Goal: Transaction & Acquisition: Purchase product/service

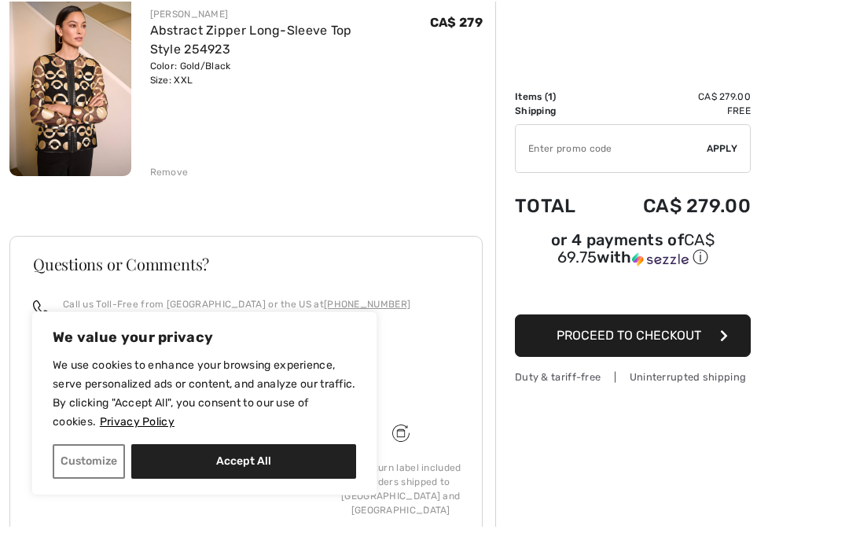
scroll to position [212, 0]
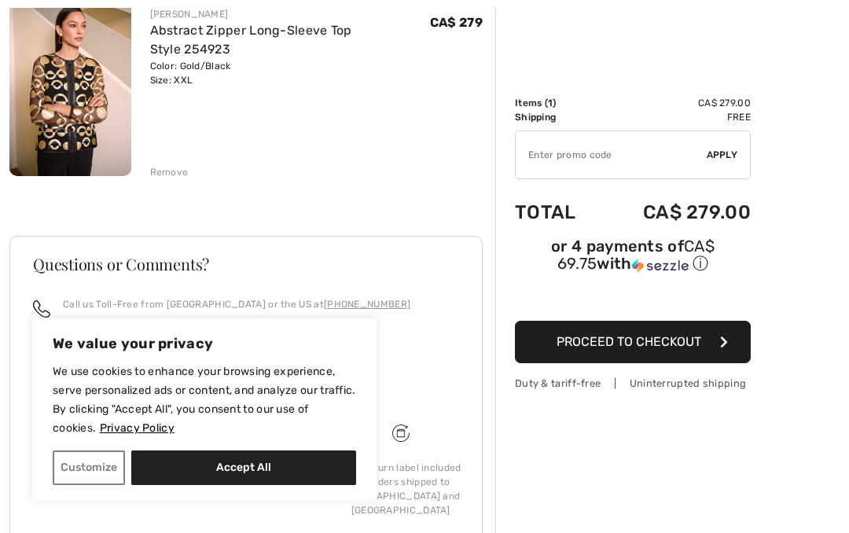
click at [729, 347] on button "Proceed to Checkout" at bounding box center [633, 342] width 236 height 42
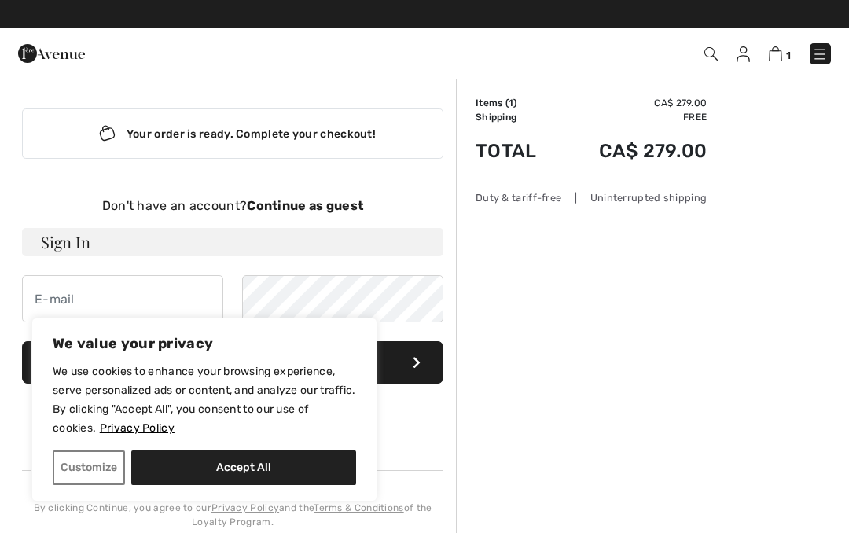
click at [311, 204] on strong "Continue as guest" at bounding box center [305, 205] width 116 height 15
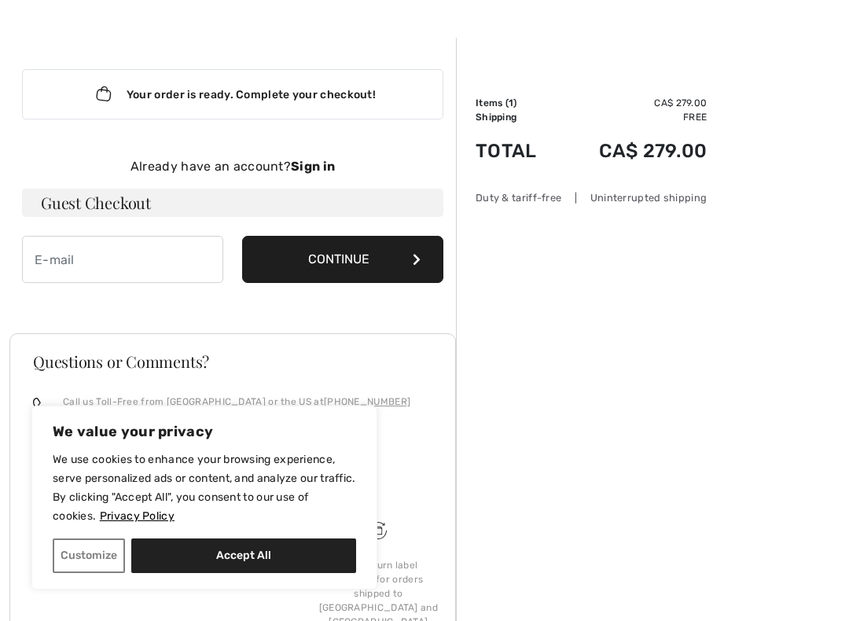
scroll to position [46, 0]
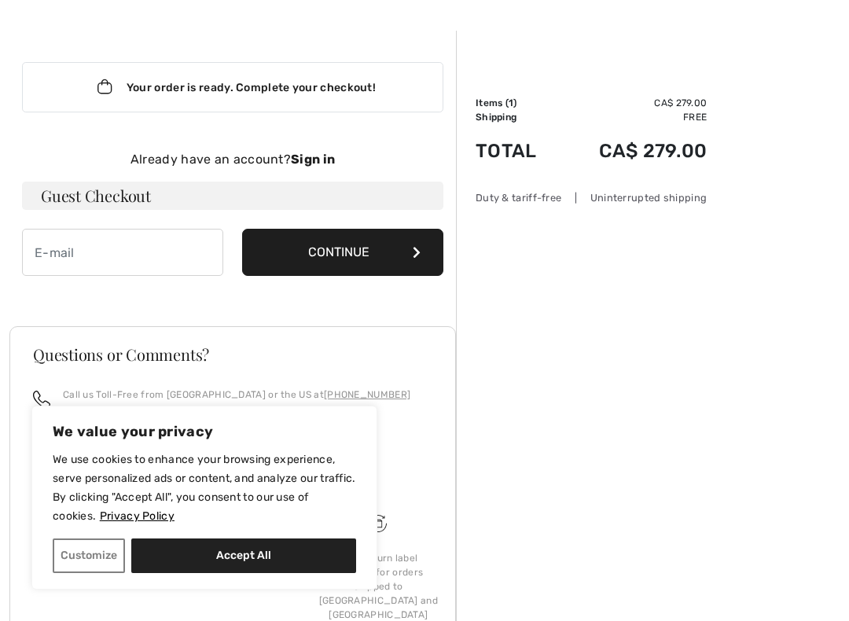
click at [289, 89] on div "Your order is ready. Complete your checkout!" at bounding box center [232, 87] width 421 height 50
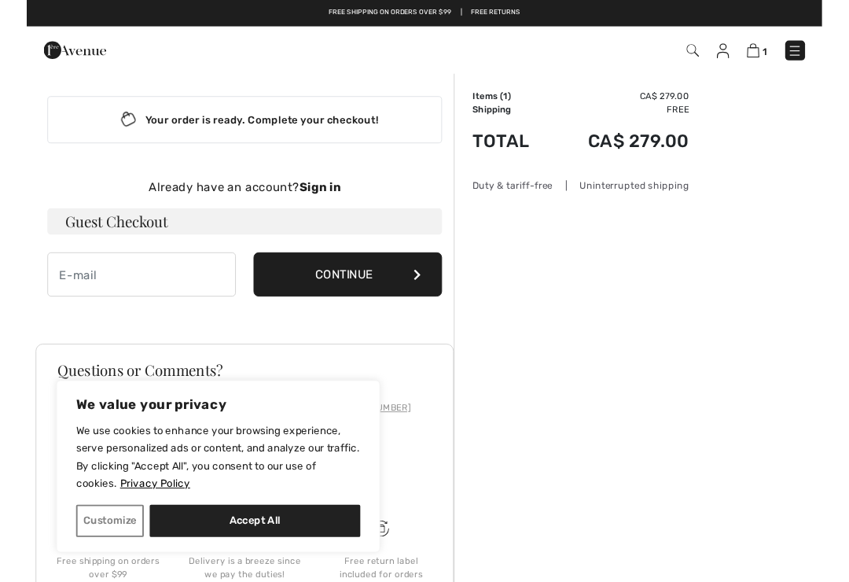
scroll to position [5, 0]
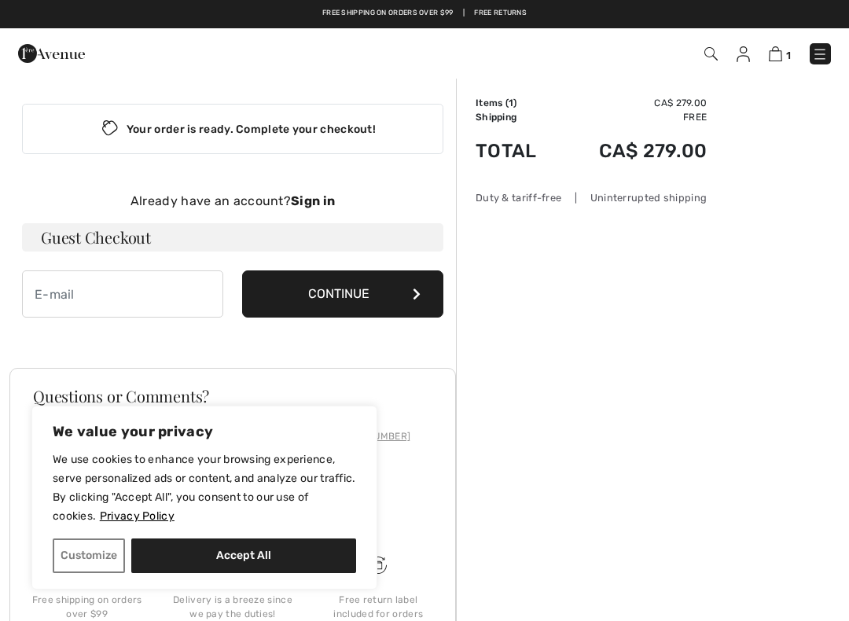
click at [131, 235] on h3 "Guest Checkout" at bounding box center [232, 237] width 421 height 28
click at [56, 293] on input "email" at bounding box center [122, 293] width 201 height 47
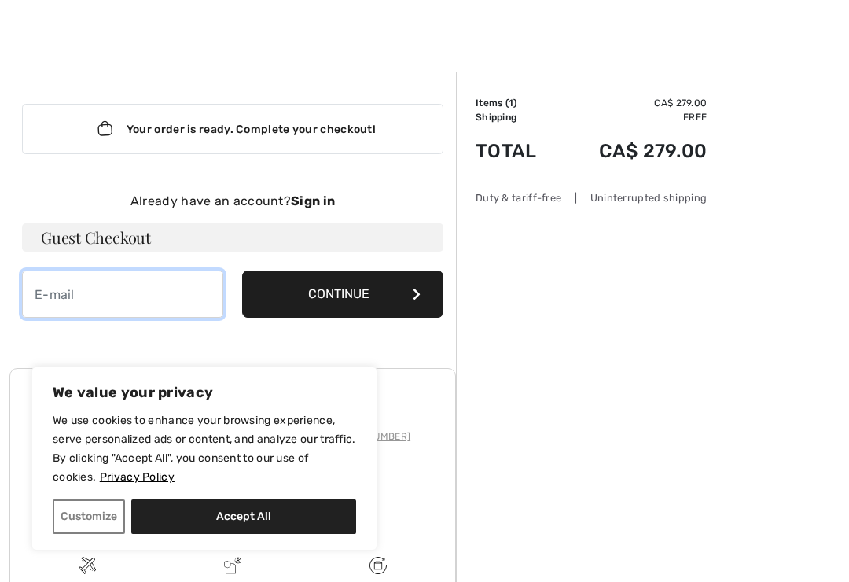
scroll to position [4, 0]
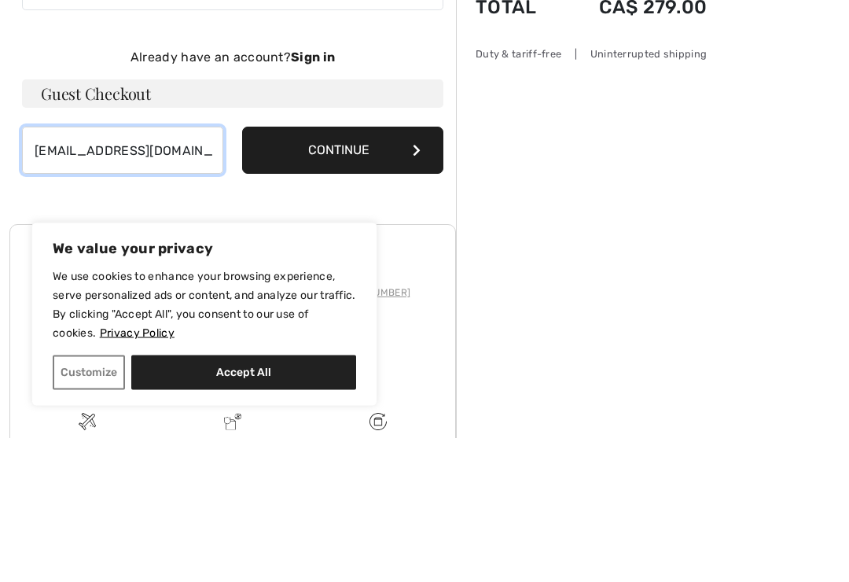
type input "[EMAIL_ADDRESS][DOMAIN_NAME]"
click at [443, 271] on button "Continue" at bounding box center [342, 294] width 201 height 47
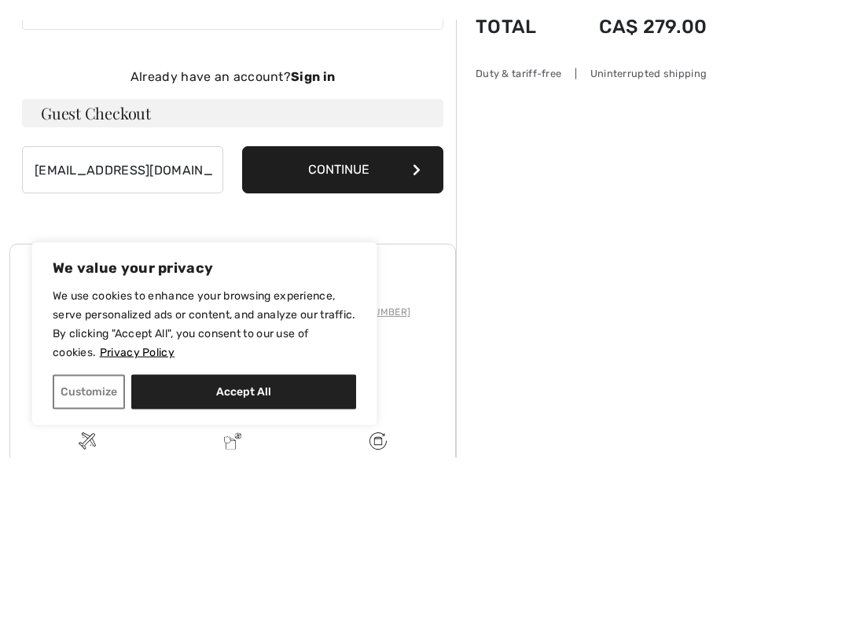
scroll to position [97, 0]
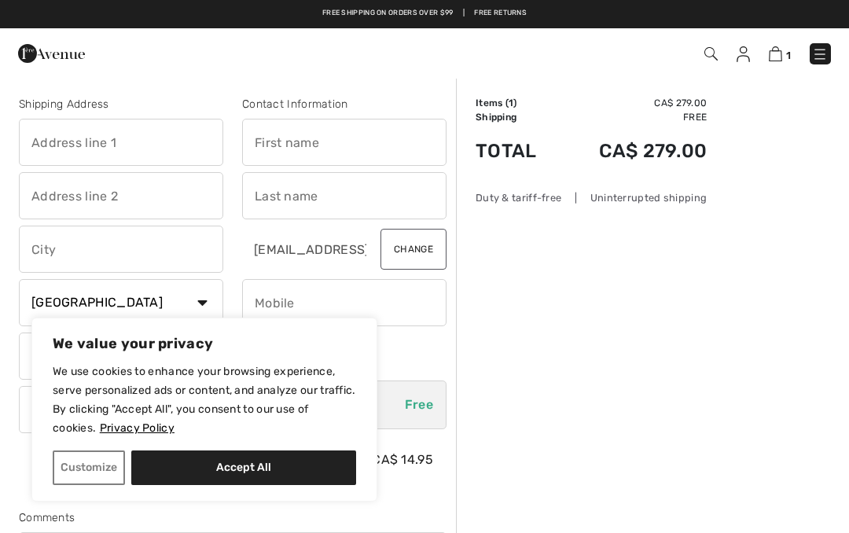
click at [45, 135] on input "text" at bounding box center [121, 142] width 204 height 47
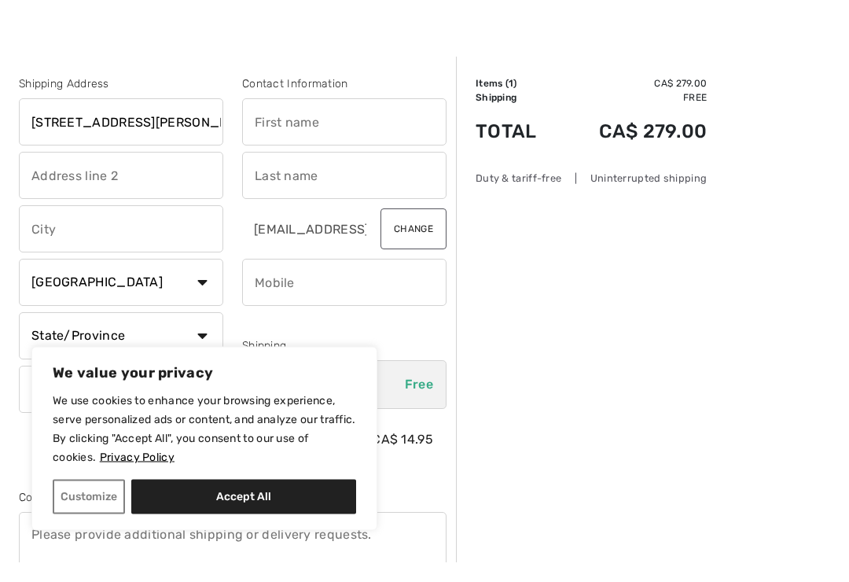
type input "[STREET_ADDRESS][PERSON_NAME]"
click at [52, 179] on input "text" at bounding box center [121, 195] width 204 height 47
type input "Unit 1101"
click at [68, 226] on input "text" at bounding box center [121, 249] width 204 height 47
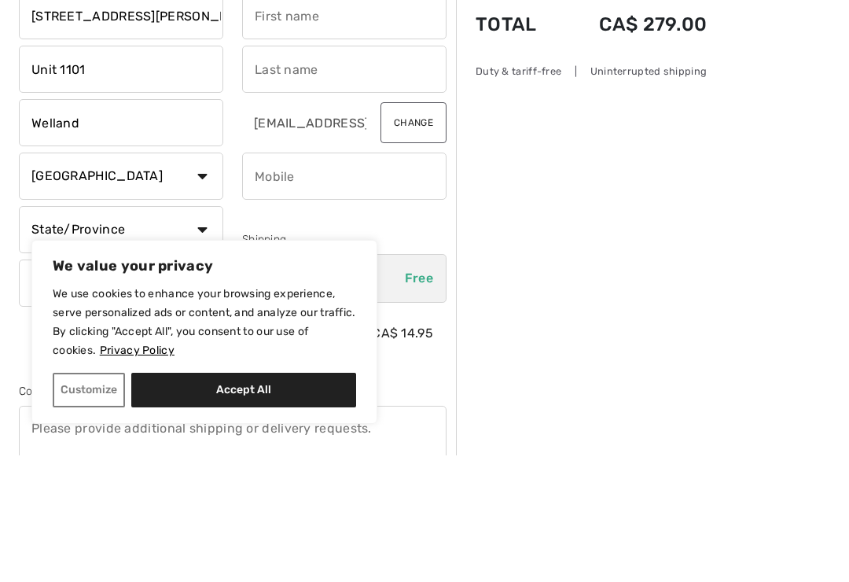
type input "Welland"
click at [204, 333] on select "State/Province Alberta British Columbia Manitoba New Brunswick Newfoundland and…" at bounding box center [121, 356] width 204 height 47
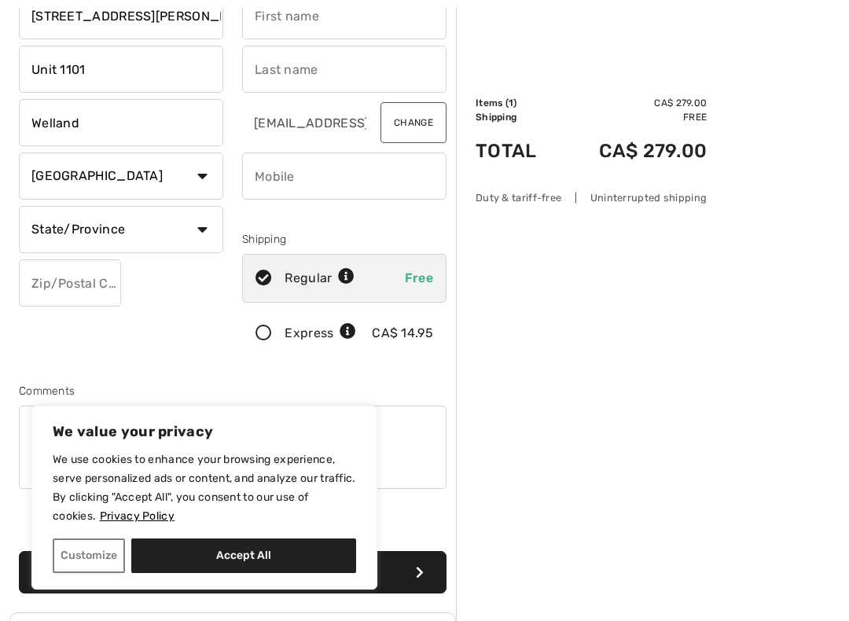
select select "ON"
click at [46, 282] on input "text" at bounding box center [70, 282] width 102 height 47
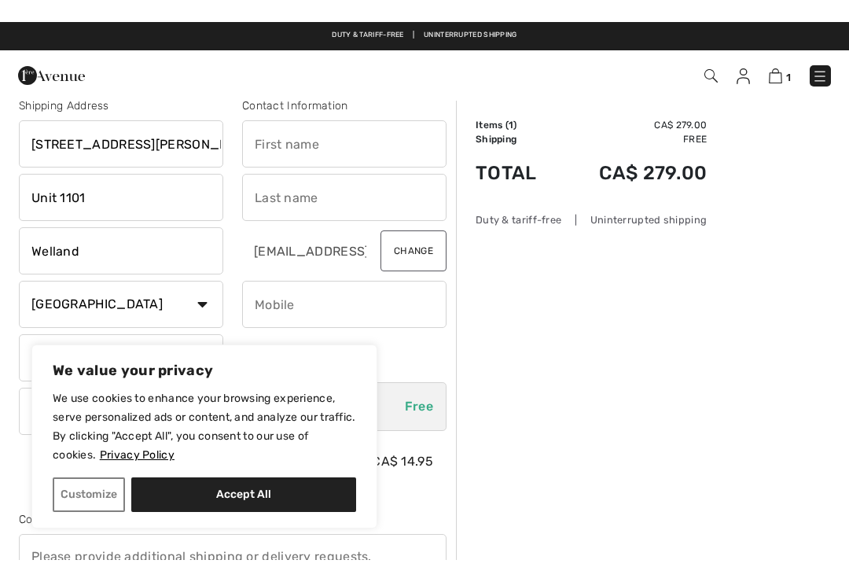
scroll to position [20, 0]
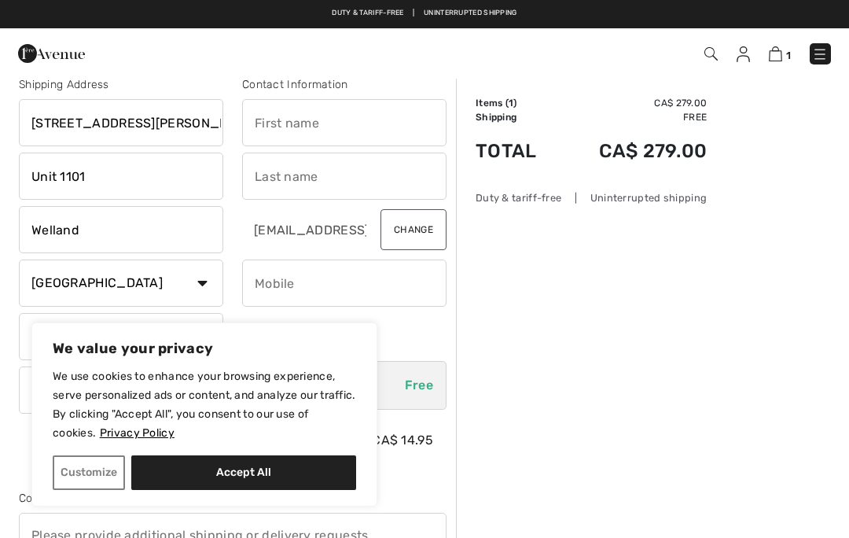
type input "L3C7B3"
click at [259, 114] on input "text" at bounding box center [344, 122] width 204 height 47
type input "Irmgard"
click at [273, 171] on input "text" at bounding box center [344, 176] width 204 height 47
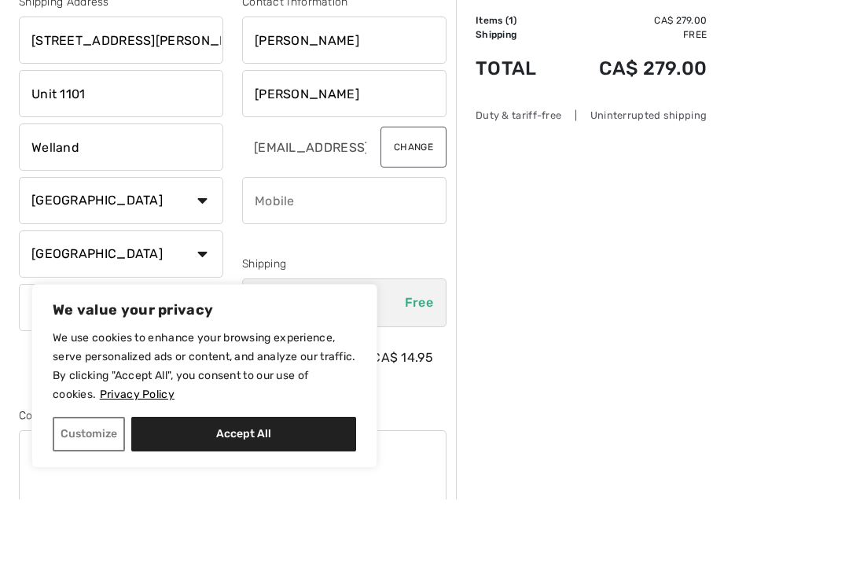
type input "Fohr"
click at [276, 259] on input "phone" at bounding box center [344, 282] width 204 height 47
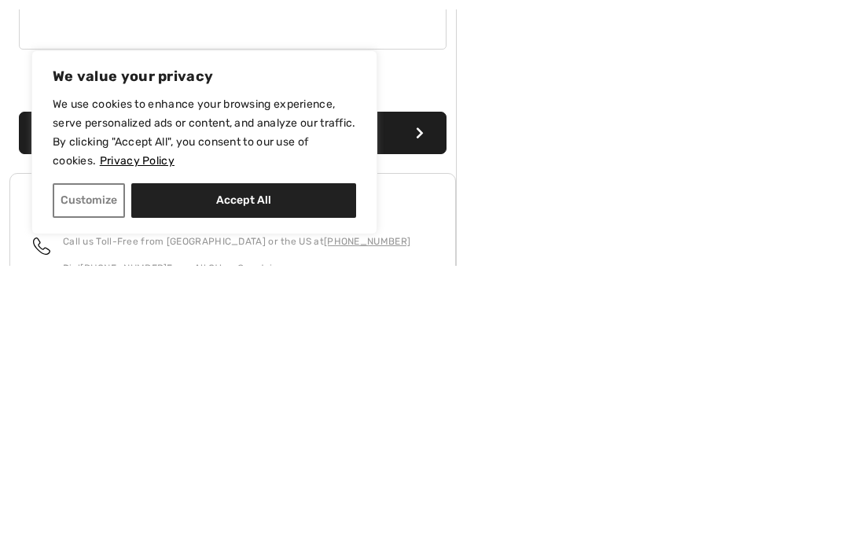
scroll to position [301, 0]
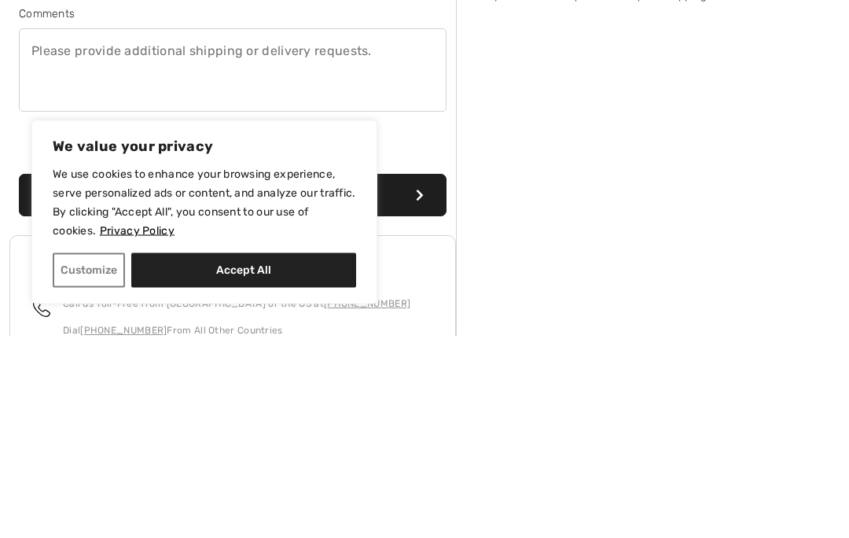
type input "2892131934"
click at [54, 231] on textarea at bounding box center [233, 272] width 428 height 83
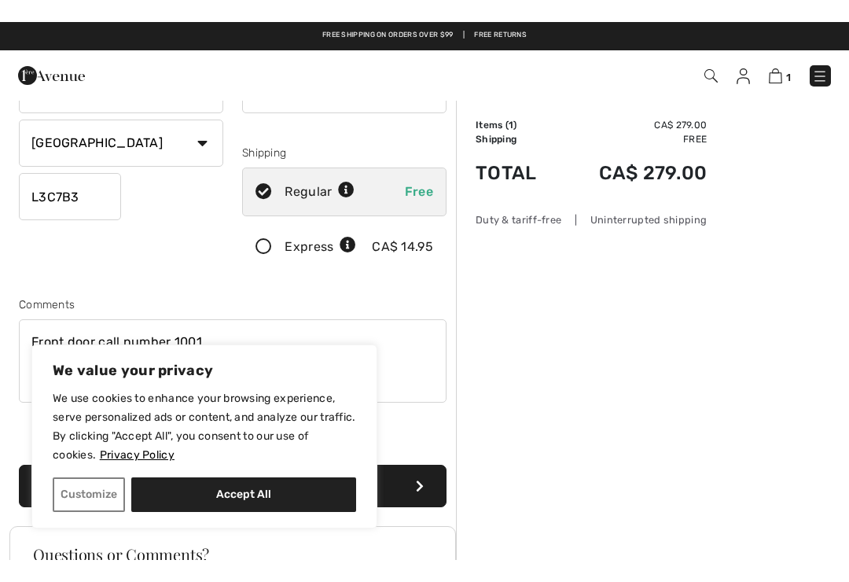
scroll to position [232, 0]
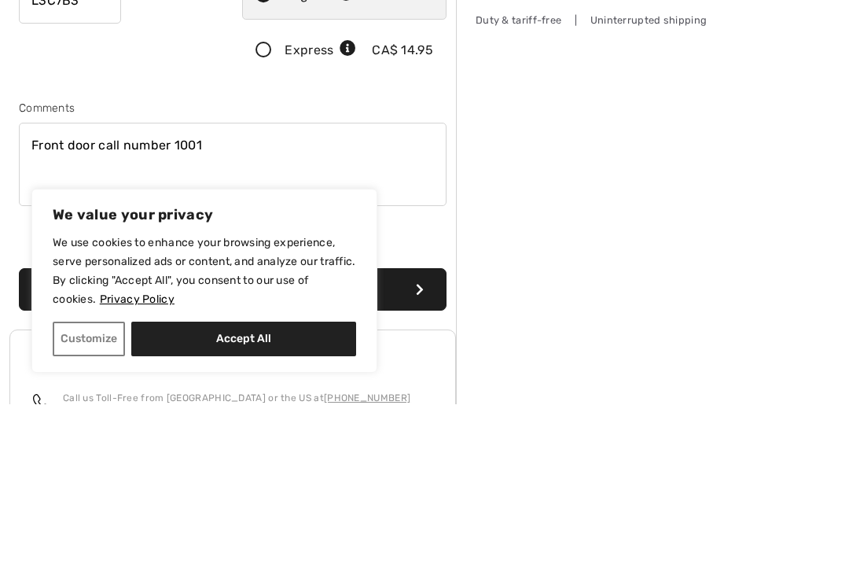
type textarea "Front door call number 1001"
click at [267, 220] on icon at bounding box center [264, 228] width 42 height 17
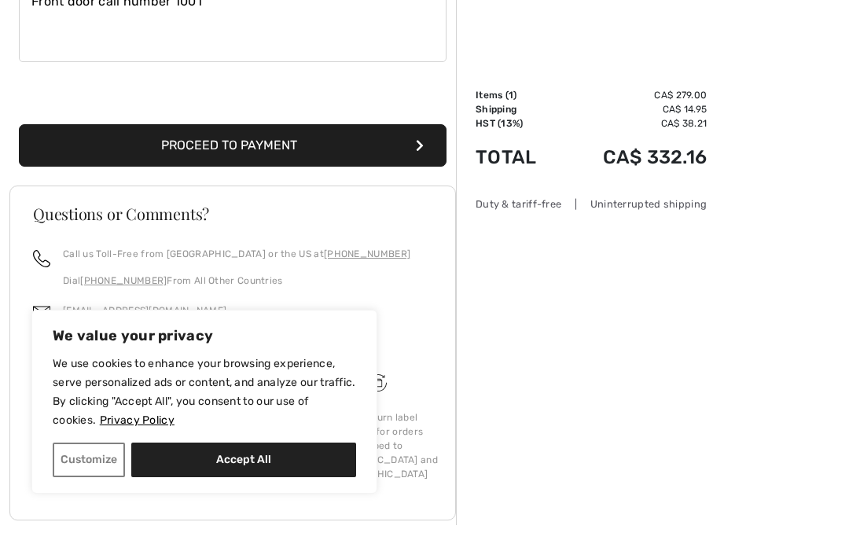
scroll to position [552, 0]
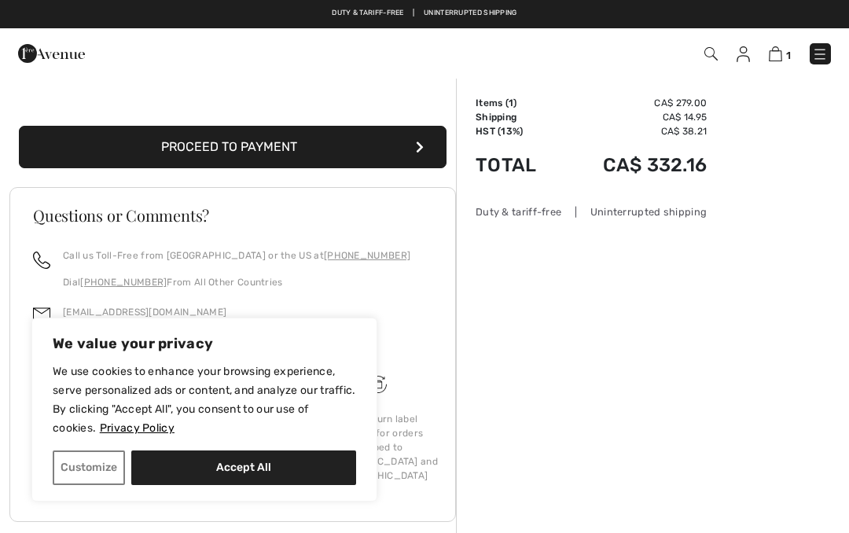
click at [421, 145] on icon "submit" at bounding box center [420, 147] width 8 height 13
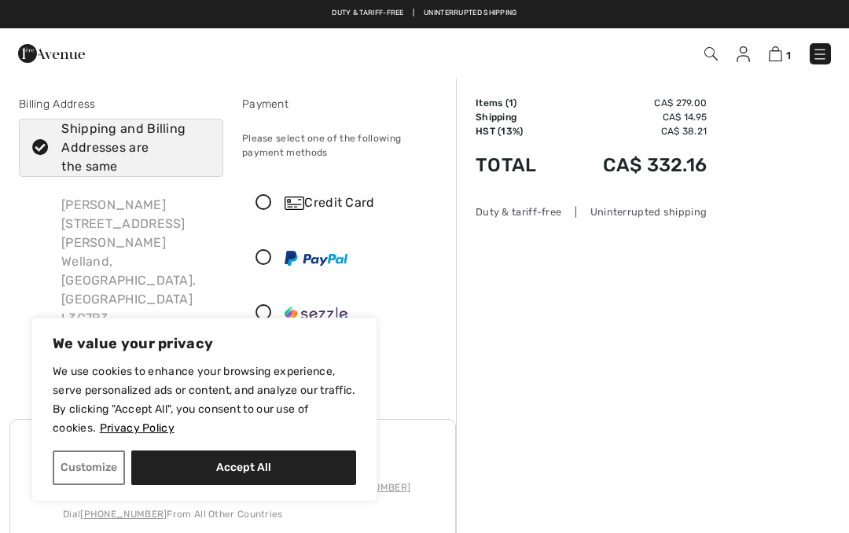
click at [273, 199] on icon at bounding box center [264, 203] width 42 height 17
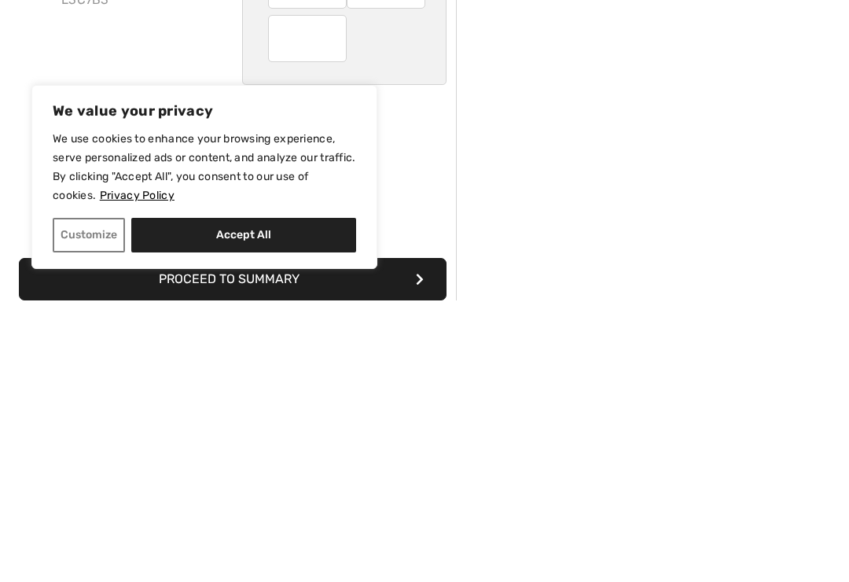
scroll to position [40, 0]
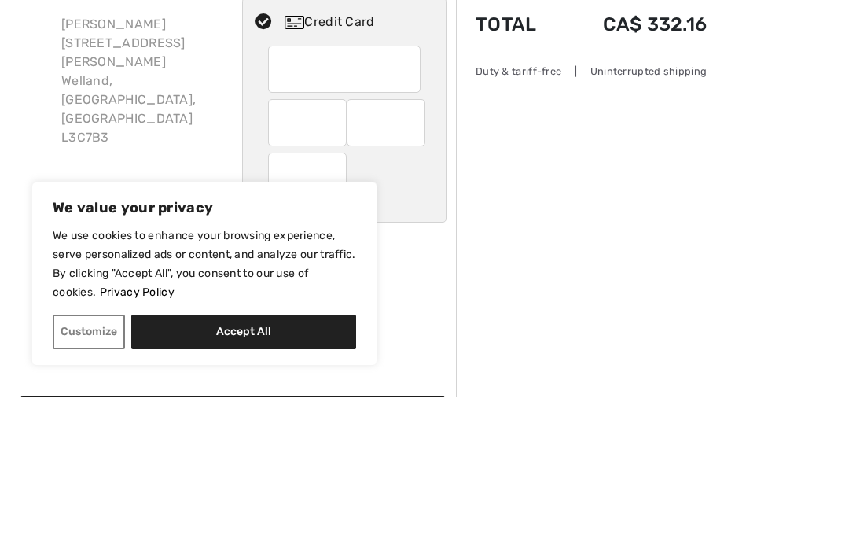
click at [589, 185] on div "Order Summary Details Items ( 1 ) CA$ 279.00 Promo code CA$ 0.00 Shipping CA$ 1…" at bounding box center [652, 504] width 393 height 935
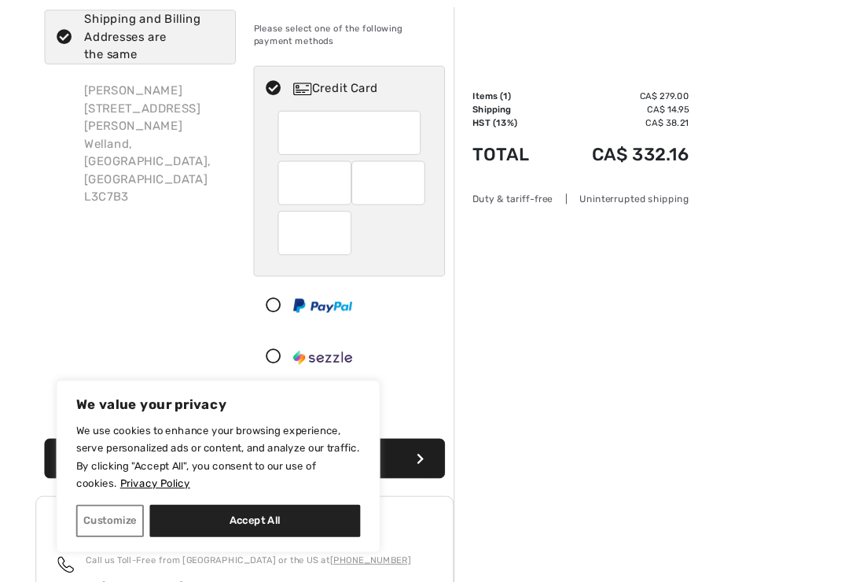
scroll to position [108, 0]
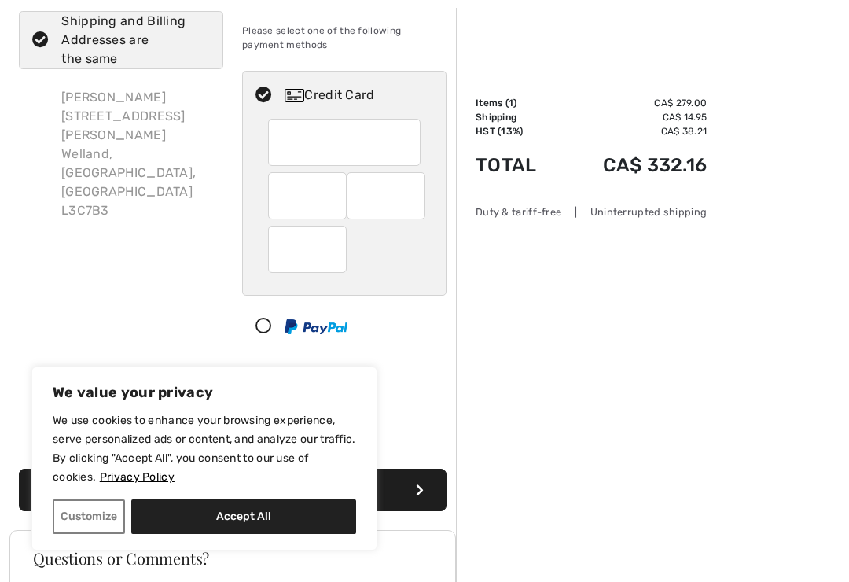
click at [414, 134] on div "Can not be empty" at bounding box center [344, 142] width 153 height 47
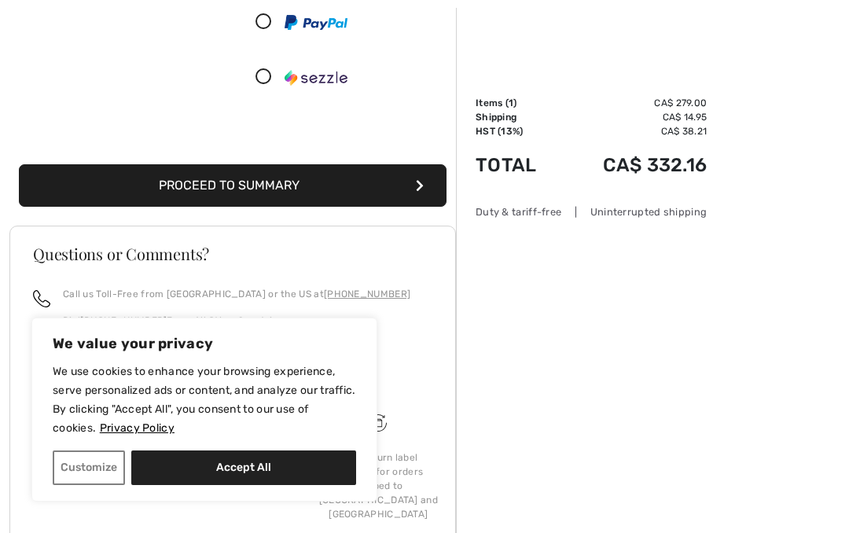
scroll to position [450, 0]
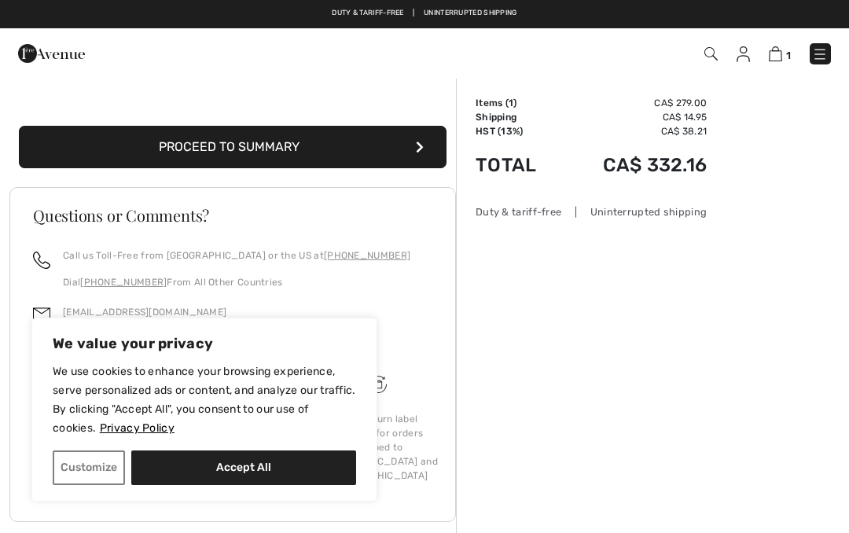
click at [424, 148] on button "Proceed to Summary" at bounding box center [233, 147] width 428 height 42
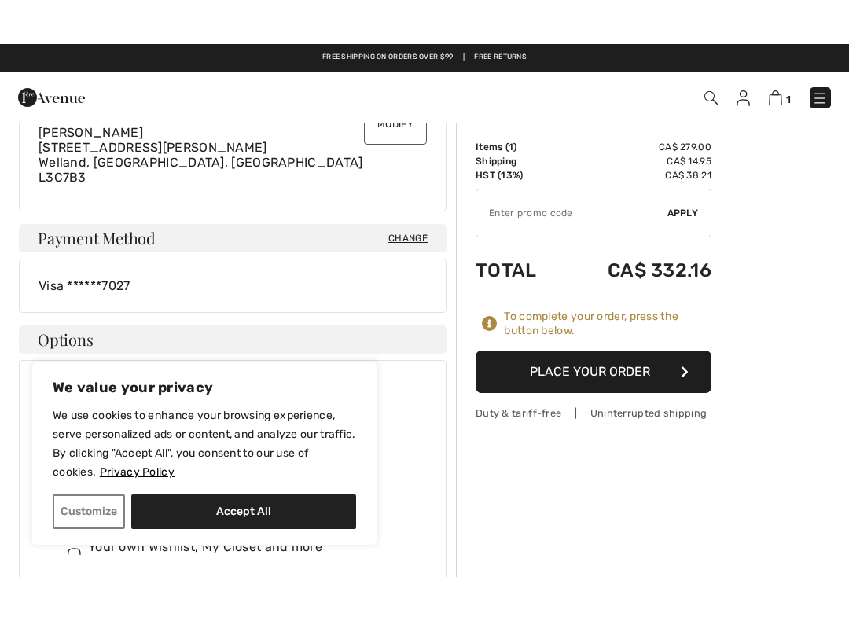
scroll to position [480, 0]
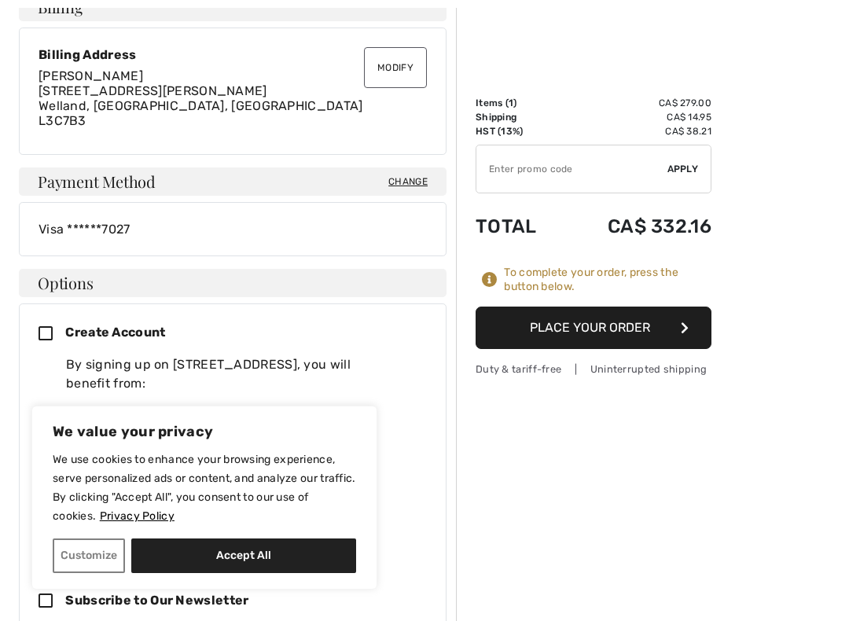
click at [596, 333] on button "Place Your Order" at bounding box center [594, 328] width 236 height 42
